Goal: Find specific page/section

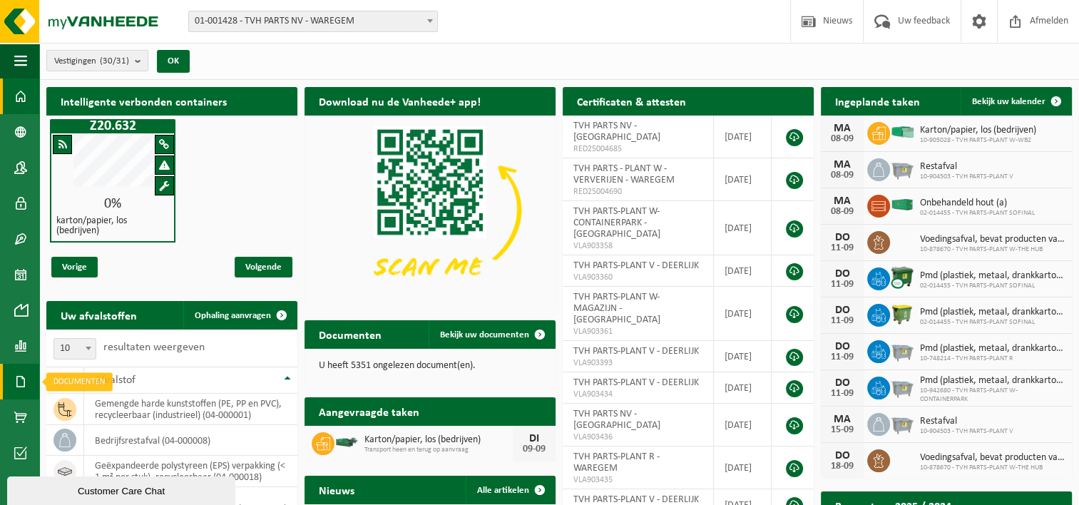
click at [19, 377] on span at bounding box center [20, 382] width 13 height 36
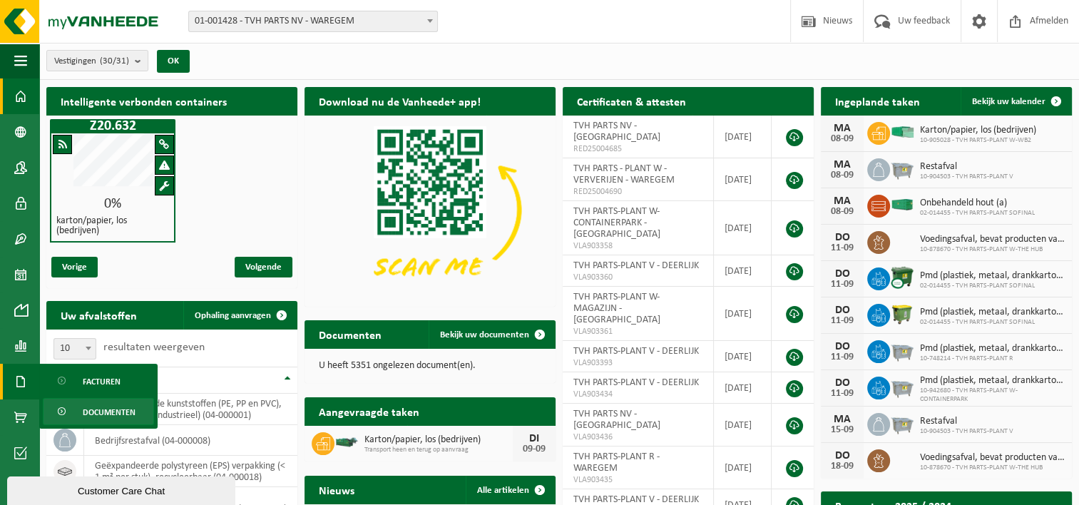
click at [97, 411] on span "Documenten" at bounding box center [109, 412] width 53 height 27
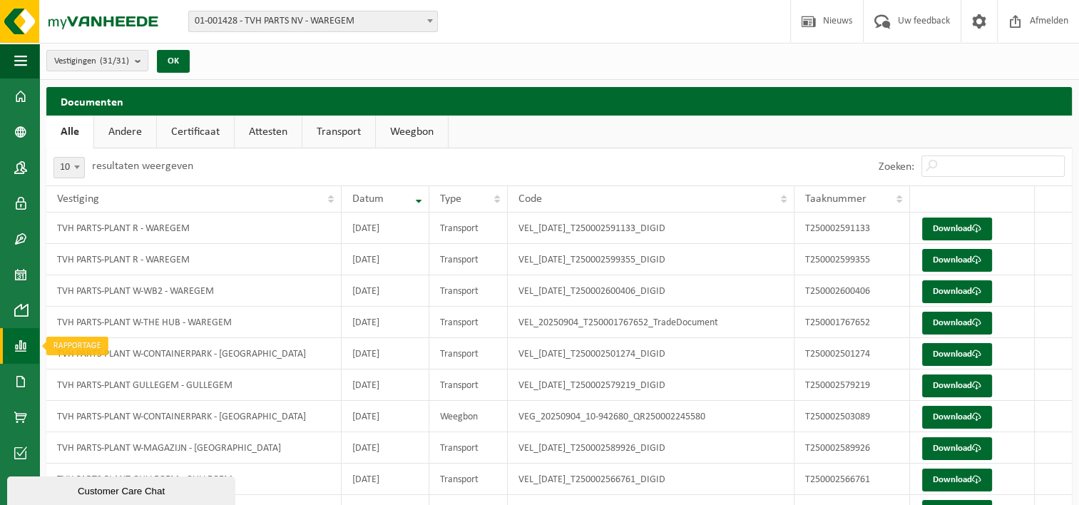
click at [23, 352] on span at bounding box center [20, 346] width 13 height 36
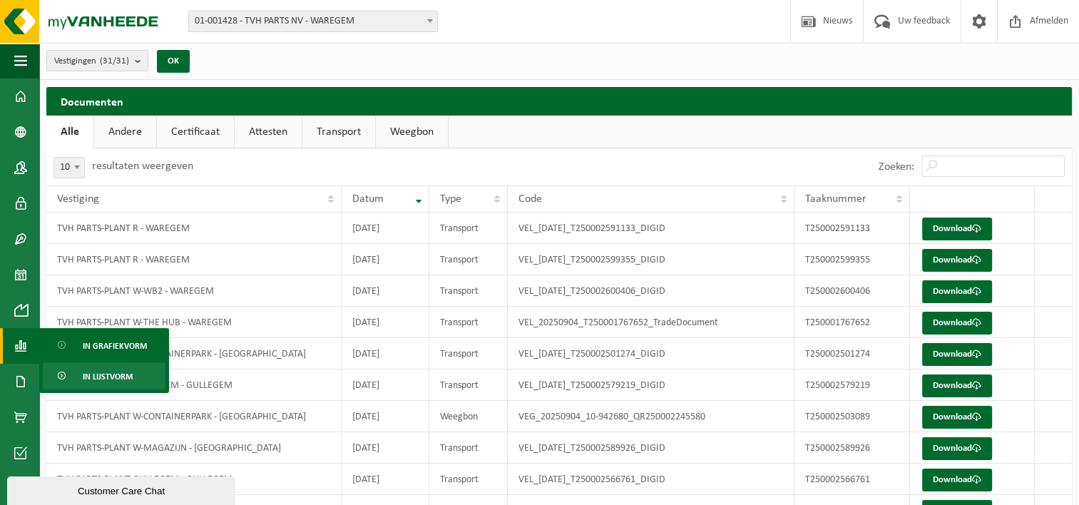
click at [108, 382] on span "In lijstvorm" at bounding box center [108, 376] width 50 height 27
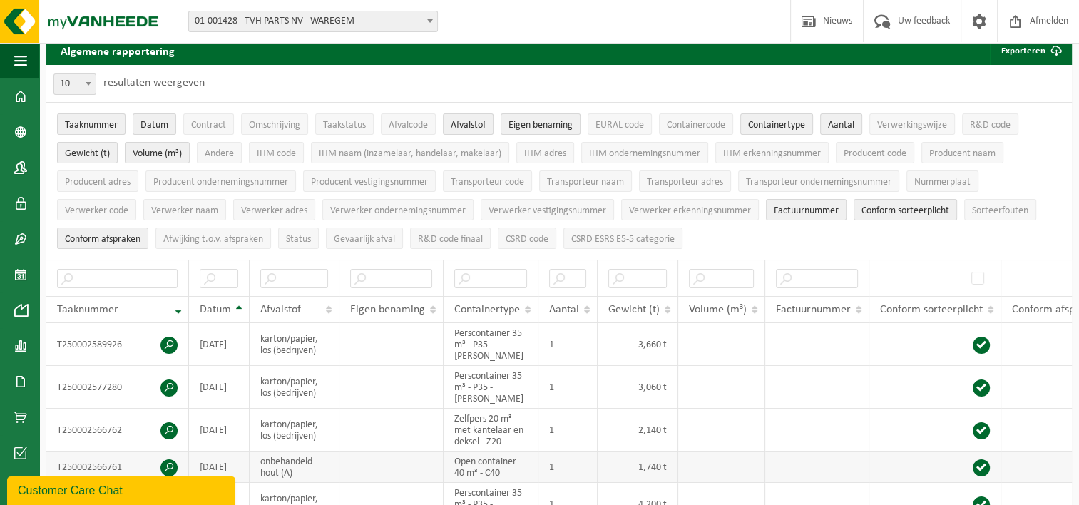
scroll to position [143, 0]
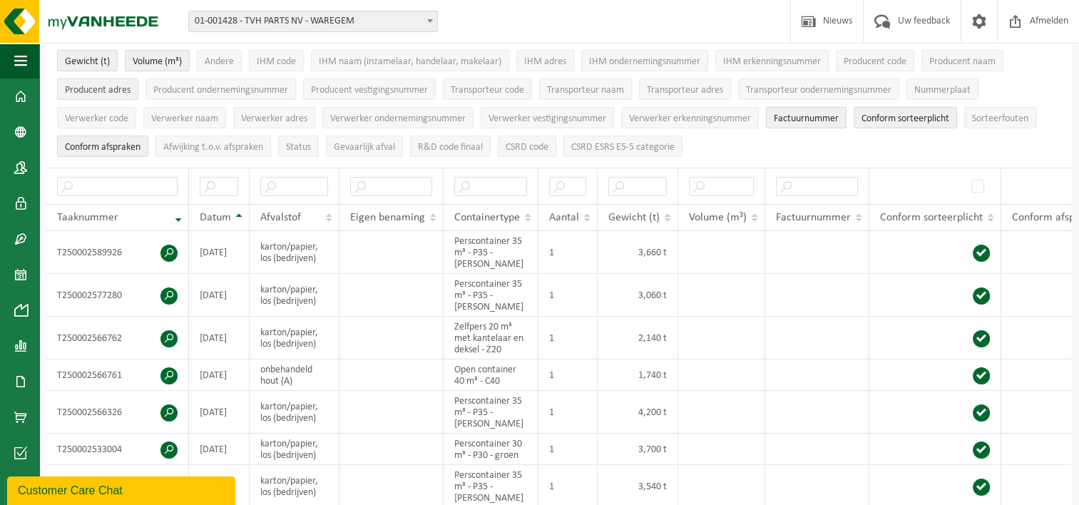
click at [94, 86] on span "Producent adres" at bounding box center [98, 90] width 66 height 11
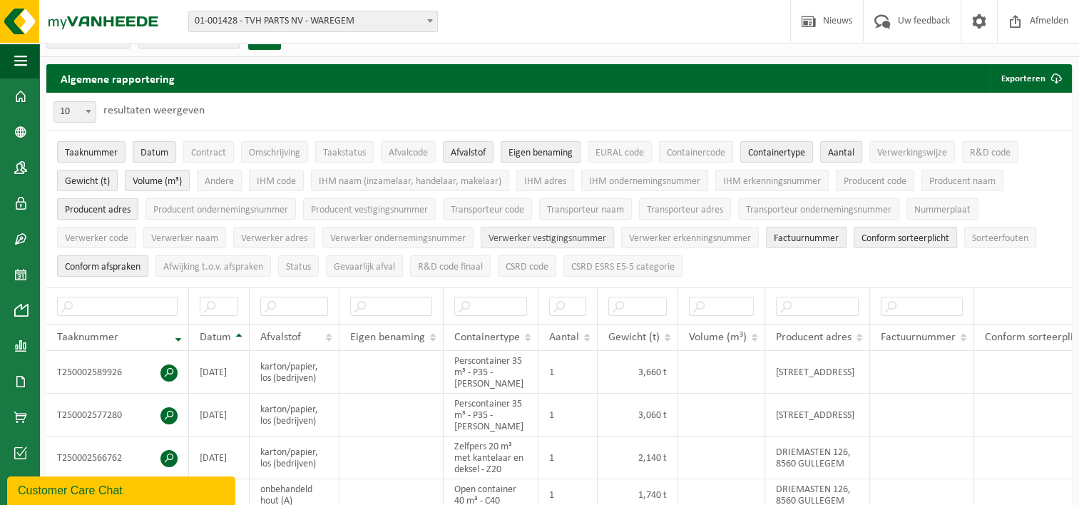
scroll to position [0, 0]
